Goal: Information Seeking & Learning: Learn about a topic

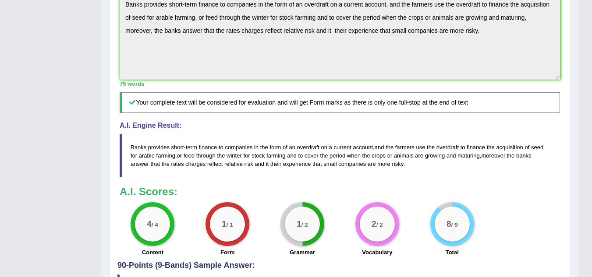
click at [296, 130] on h4 "A.I. Engine Result:" at bounding box center [340, 126] width 440 height 8
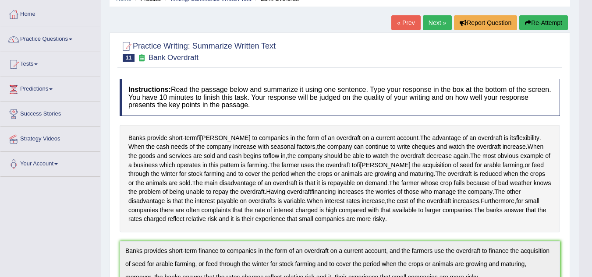
scroll to position [25, 0]
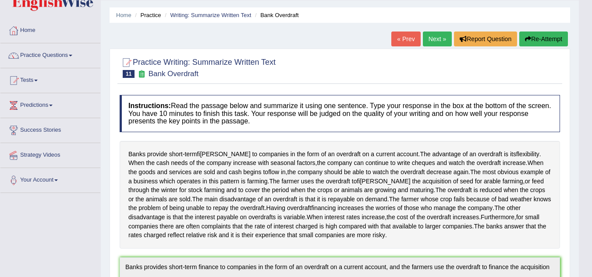
click at [436, 40] on link "Next »" at bounding box center [437, 39] width 29 height 15
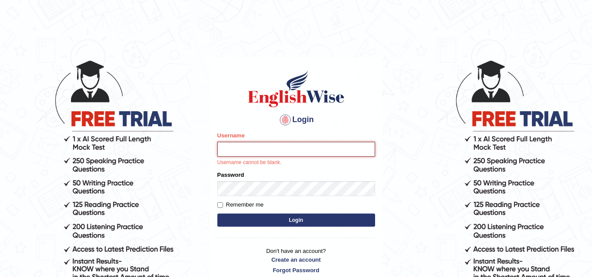
click at [226, 145] on input "Username" at bounding box center [296, 149] width 158 height 15
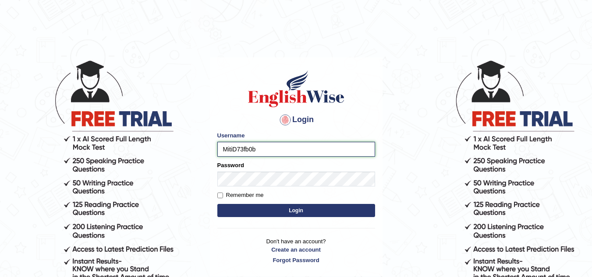
click at [258, 149] on input "MitiD73fb0b" at bounding box center [296, 149] width 158 height 15
type input "MitiD"
click at [296, 212] on button "Login" at bounding box center [296, 210] width 158 height 13
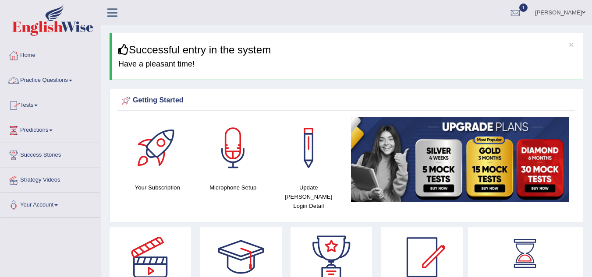
click at [72, 81] on span at bounding box center [71, 81] width 4 height 2
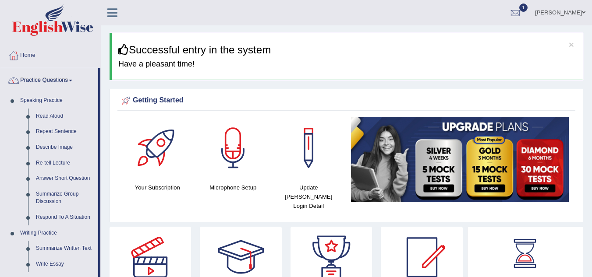
click at [39, 116] on link "Read Aloud" at bounding box center [65, 117] width 66 height 16
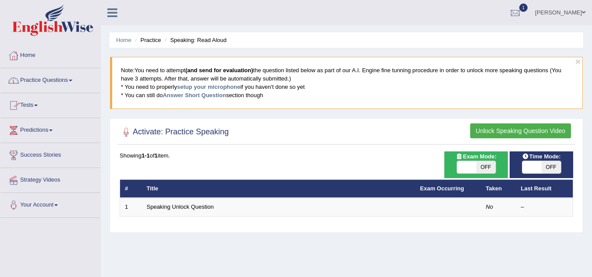
click at [72, 81] on span at bounding box center [71, 81] width 4 height 2
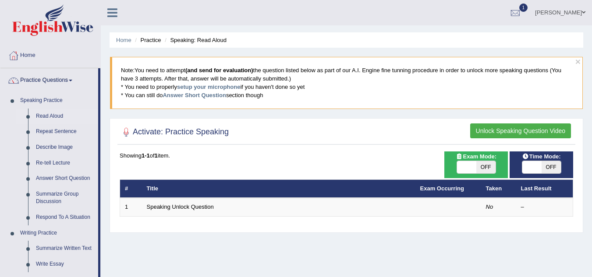
click at [40, 265] on link "Write Essay" at bounding box center [65, 265] width 66 height 16
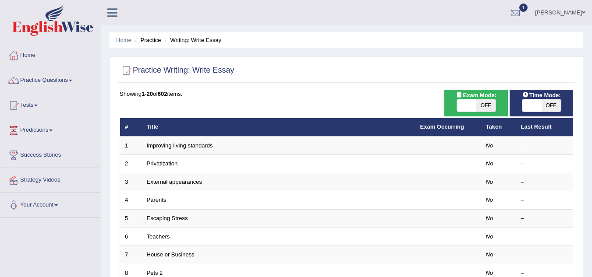
click at [72, 80] on span at bounding box center [71, 81] width 4 height 2
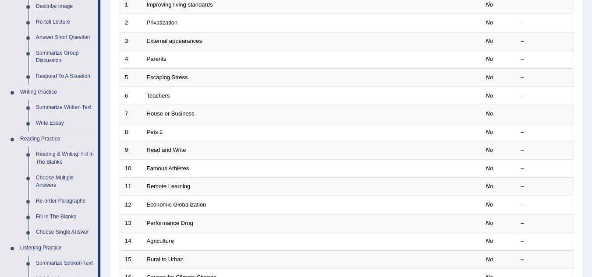
scroll to position [158, 0]
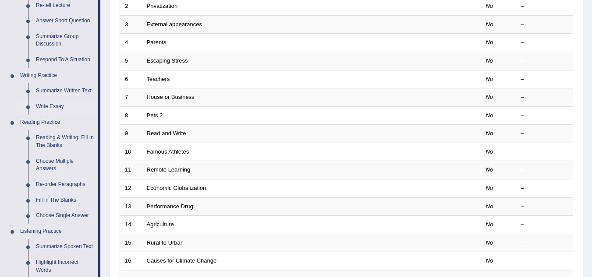
click at [48, 91] on link "Summarize Written Text" at bounding box center [65, 91] width 66 height 16
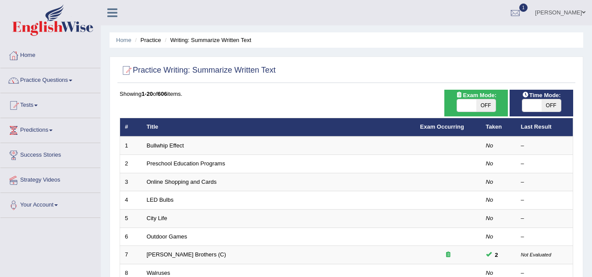
click at [493, 104] on span "OFF" at bounding box center [485, 105] width 19 height 12
checkbox input "true"
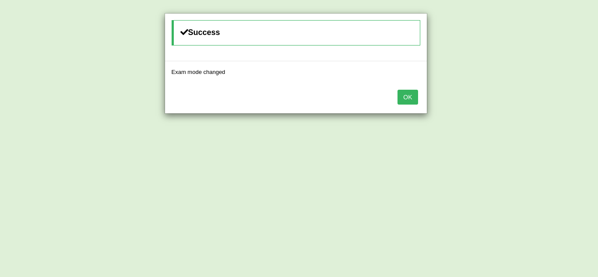
click at [406, 93] on button "OK" at bounding box center [408, 97] width 20 height 15
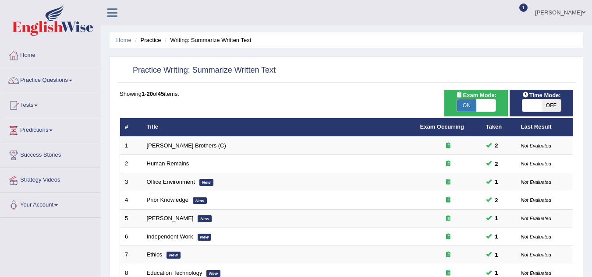
click at [541, 102] on span at bounding box center [531, 105] width 19 height 12
checkbox input "true"
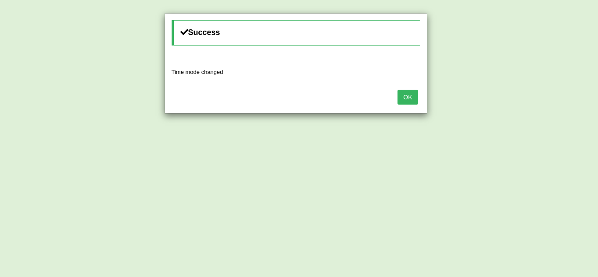
click at [411, 100] on button "OK" at bounding box center [408, 97] width 20 height 15
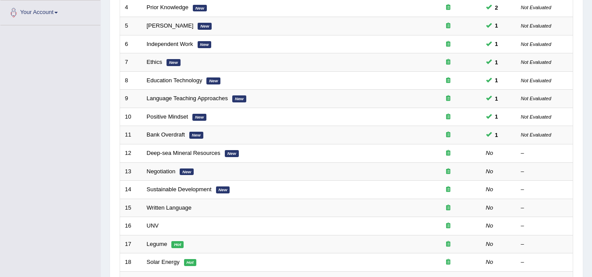
scroll to position [210, 0]
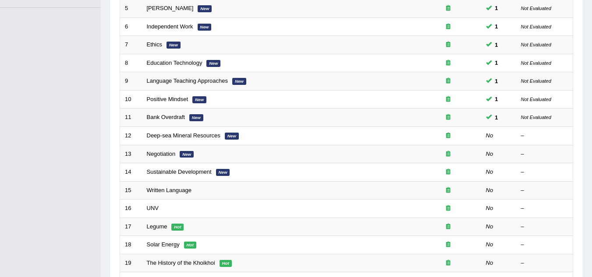
click at [205, 135] on link "Deep-sea Mineral Resources" at bounding box center [184, 135] width 74 height 7
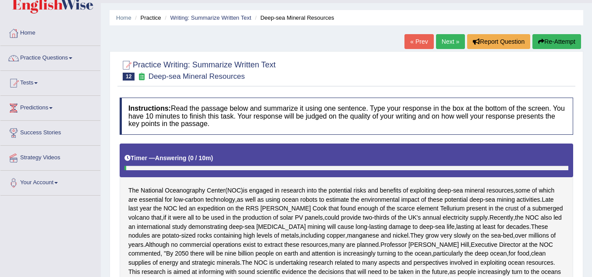
click at [591, 255] on html "Toggle navigation Home Practice Questions Speaking Practice Read Aloud Repeat S…" at bounding box center [296, 116] width 592 height 277
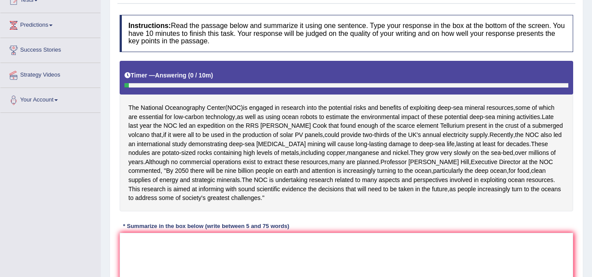
scroll to position [123, 0]
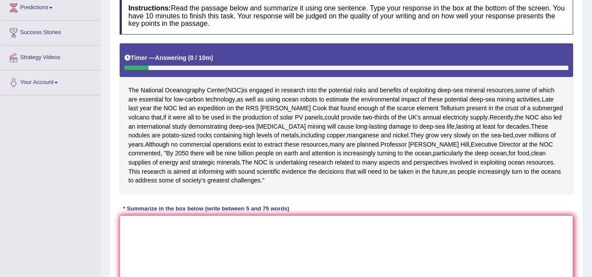
click at [126, 241] on textarea at bounding box center [346, 258] width 453 height 85
click at [165, 234] on textarea "The National oceanography" at bounding box center [346, 258] width 453 height 85
click at [203, 234] on textarea "The National Oceanography" at bounding box center [346, 258] width 453 height 85
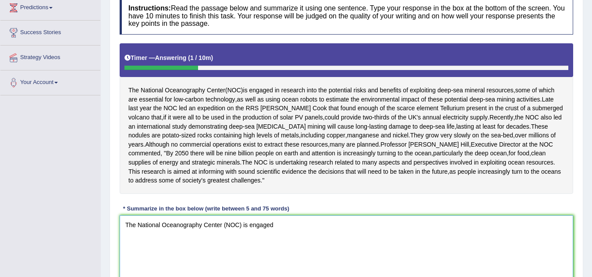
click at [203, 234] on textarea "The National Oceanography Center (NOC) is engaged" at bounding box center [346, 258] width 453 height 85
click at [325, 234] on textarea "The National Oceanographyin research into Center (NOC) is engaged" at bounding box center [346, 258] width 453 height 85
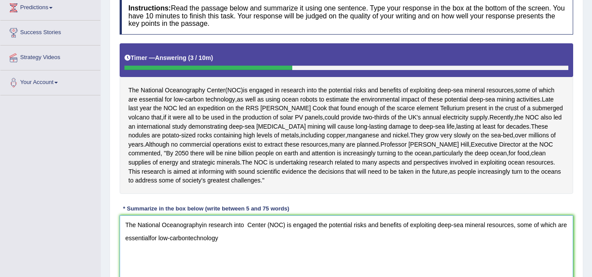
click at [187, 246] on textarea "The National Oceanographyin research into Center (NOC) is engaged the potential…" at bounding box center [346, 258] width 453 height 85
click at [220, 248] on textarea "The National Oceanographyin research into Center (NOC) is engaged the potential…" at bounding box center [346, 258] width 453 height 85
click at [267, 248] on textarea "The National Oceanographyin research into Center (NOC) is engaged the potential…" at bounding box center [346, 258] width 453 height 85
click at [267, 247] on textarea "The National Oceanographyin research into Center (NOC) is engaged the potential…" at bounding box center [346, 258] width 453 height 85
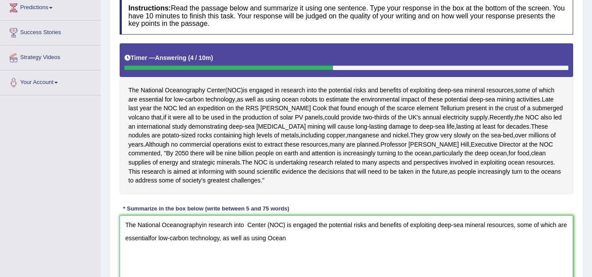
click at [287, 248] on textarea "The National Oceanographyin research into Center (NOC) is engaged the potential…" at bounding box center [346, 258] width 453 height 85
click at [299, 247] on textarea "The National Oceanographyin research into Center (NOC) is engaged the potential…" at bounding box center [346, 258] width 453 height 85
click at [307, 248] on textarea "The National Oceanographyin research into Center (NOC) is engaged the potential…" at bounding box center [346, 258] width 453 height 85
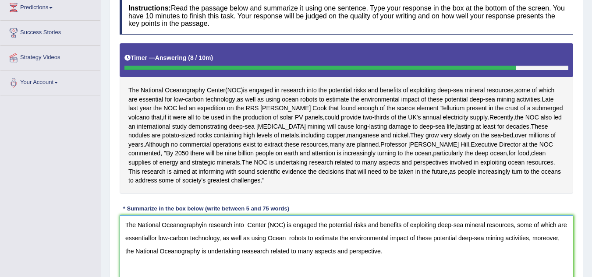
click at [379, 261] on textarea "The National Oceanographyin research into Center (NOC) is engaged the potential…" at bounding box center [346, 258] width 453 height 85
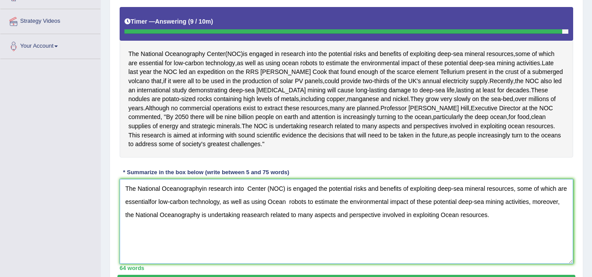
scroll to position [158, 0]
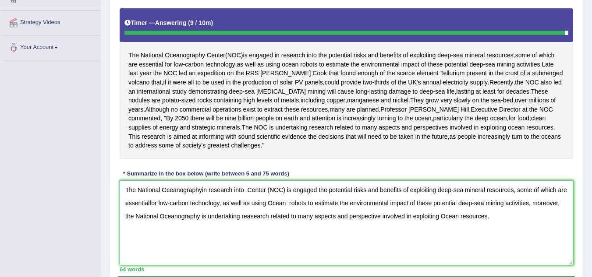
click at [149, 213] on textarea "The National Oceanographyin research into Center (NOC) is engaged the potential…" at bounding box center [346, 223] width 453 height 85
type textarea "The National Oceanographyin research into Center (NOC) is engaged the potential…"
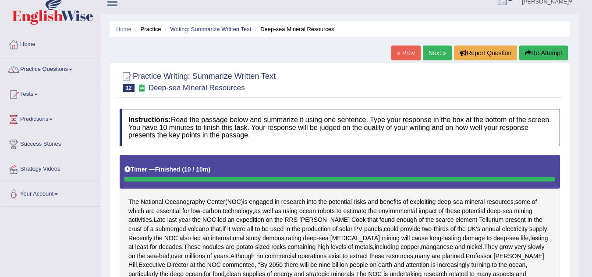
scroll to position [0, 0]
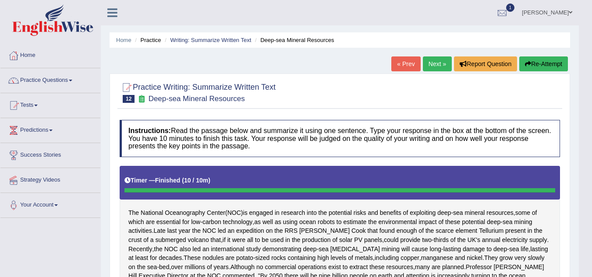
click at [430, 67] on link "Next »" at bounding box center [437, 64] width 29 height 15
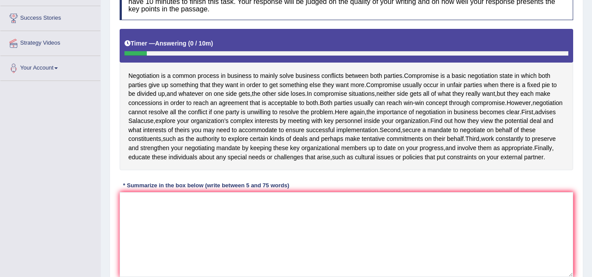
scroll to position [140, 0]
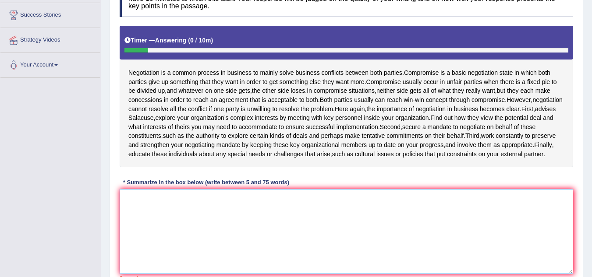
click at [229, 252] on textarea at bounding box center [346, 231] width 453 height 85
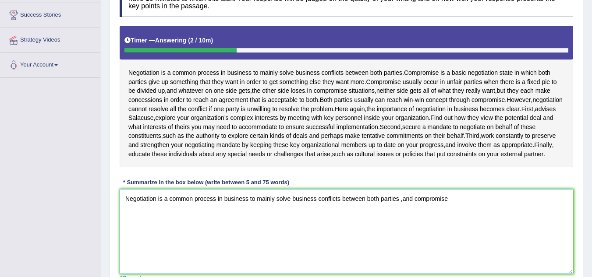
click at [402, 218] on textarea "Negotiation is a common process in business to mainly solve business conflicts …" at bounding box center [346, 231] width 453 height 85
click at [414, 218] on textarea "Negotiation is a common process in business to mainly solve business conflicts …" at bounding box center [346, 231] width 453 height 85
click at [453, 217] on textarea "Negotiation is a common process in business to mainly solve business conflicts …" at bounding box center [346, 231] width 453 height 85
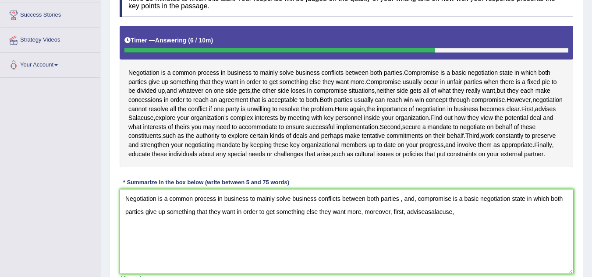
click at [424, 230] on textarea "Negotiation is a common process in business to mainly solve business conflicts …" at bounding box center [346, 231] width 453 height 85
click at [430, 231] on textarea "Negotiation is a common process in business to mainly solve business conflicts …" at bounding box center [346, 231] width 453 height 85
click at [423, 231] on textarea "Negotiation is a common process in business to mainly solve business conflicts …" at bounding box center [346, 231] width 453 height 85
click at [456, 230] on textarea "Negotiation is a common process in business to mainly solve business conflicts …" at bounding box center [346, 231] width 453 height 85
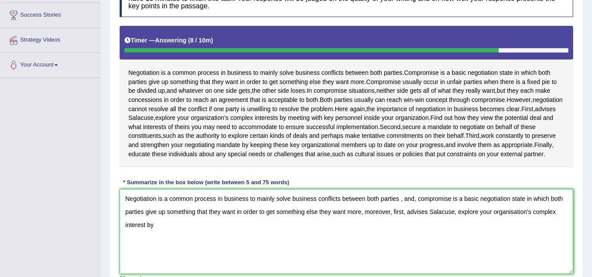
click at [144, 243] on textarea "Negotiation is a common process in business to mainly solve business conflicts …" at bounding box center [346, 231] width 453 height 85
click at [145, 244] on textarea "Negotiation is a common process in business to mainly solve business conflicts …" at bounding box center [346, 231] width 453 height 85
click at [159, 244] on textarea "Negotiation is a common process in business to mainly solve business conflicts …" at bounding box center [346, 231] width 453 height 85
click at [231, 243] on textarea "Negotiation is a common process in business to mainly solve business conflicts …" at bounding box center [346, 231] width 453 height 85
click at [230, 241] on textarea "Negotiation is a common process in business to mainly solve business conflicts …" at bounding box center [346, 231] width 453 height 85
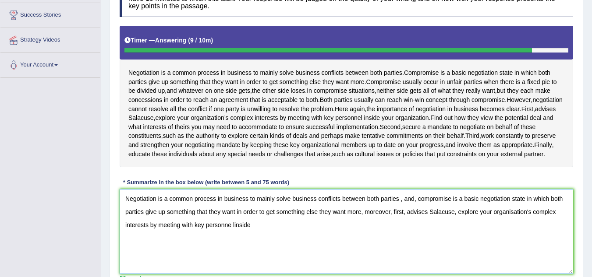
click at [230, 244] on textarea "Negotiation is a common process in business to mainly solve business conflicts …" at bounding box center [346, 231] width 453 height 85
click at [236, 242] on textarea "Negotiation is a common process in business to mainly solve business conflicts …" at bounding box center [346, 231] width 453 height 85
click at [251, 244] on textarea "Negotiation is a common process in business to mainly solve business conflicts …" at bounding box center [346, 231] width 453 height 85
click at [249, 244] on textarea "Negotiation is a common process in business to mainly solve business conflicts …" at bounding box center [346, 231] width 453 height 85
type textarea "Negotiation is a common process in business to mainly solve business conflicts …"
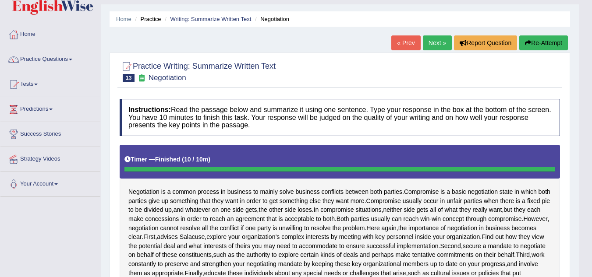
scroll to position [18, 0]
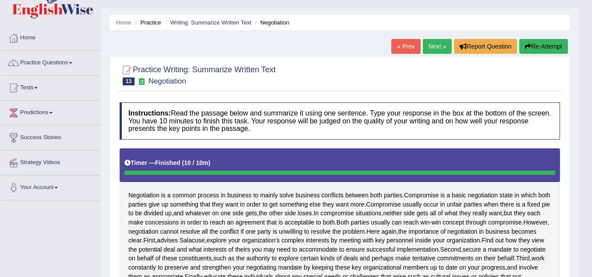
click at [428, 49] on link "Next »" at bounding box center [437, 46] width 29 height 15
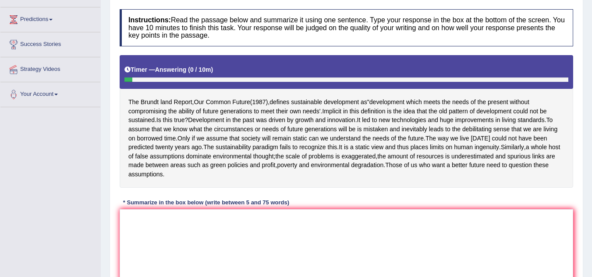
scroll to position [135, 0]
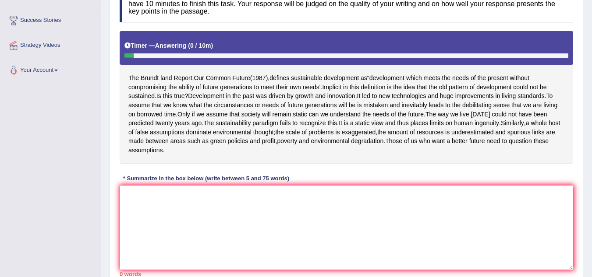
click at [330, 239] on textarea at bounding box center [346, 227] width 453 height 85
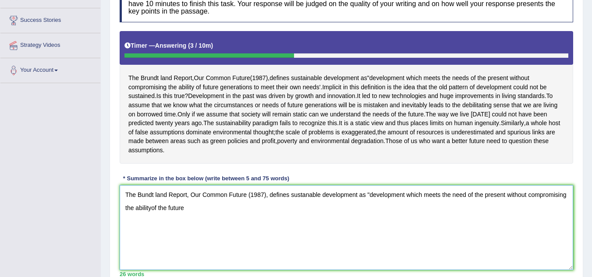
click at [150, 218] on textarea "The Bundt land Report, Our Common Future (1987), defines sustanable development…" at bounding box center [346, 227] width 453 height 85
click at [188, 217] on textarea "The Bundt land Report, Our Common Future (1987), defines sustanable development…" at bounding box center [346, 227] width 453 height 85
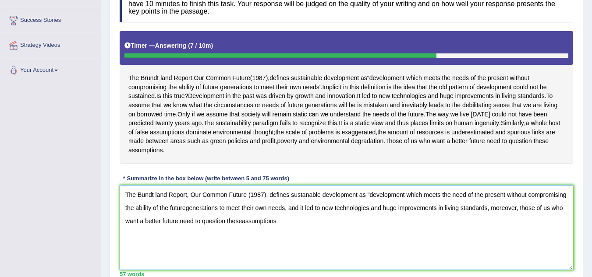
click at [241, 229] on textarea "The Bundt land Report, Our Common Future (1987), defines sustanable development…" at bounding box center [346, 227] width 453 height 85
click at [278, 231] on textarea "The Bundt land Report, Our Common Future (1987), defines sustanable development…" at bounding box center [346, 227] width 453 height 85
click at [284, 216] on textarea "The Bundt land Report, Our Common Future (1987), defines sustanable development…" at bounding box center [346, 227] width 453 height 85
click at [305, 204] on textarea "The Bundt land Report, Our Common Future (1987), defines sustanable development…" at bounding box center [346, 227] width 453 height 85
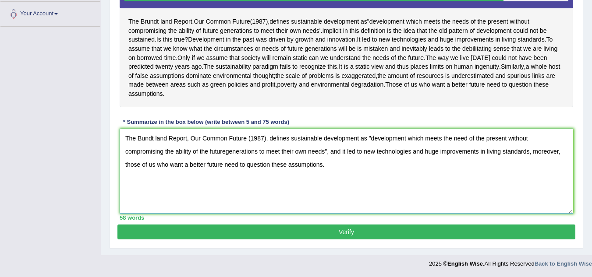
scroll to position [201, 0]
click at [224, 151] on textarea "The Bundt land Report, Our Common Future (1987), defines sustainable developmen…" at bounding box center [346, 171] width 453 height 85
type textarea "The Bundt land Report, Our Common Future (1987), defines sustainable developmen…"
click at [356, 233] on button "Verify" at bounding box center [346, 232] width 458 height 15
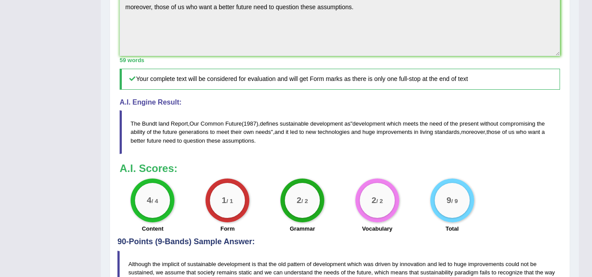
scroll to position [305, 0]
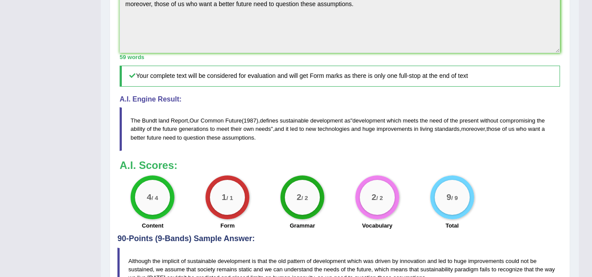
click at [55, 120] on div "Toggle navigation Home Practice Questions Speaking Practice Read Aloud Repeat S…" at bounding box center [289, 12] width 579 height 635
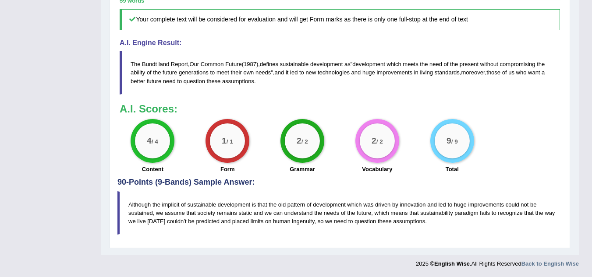
scroll to position [375, 0]
